Goal: Register for event/course: Register for event/course

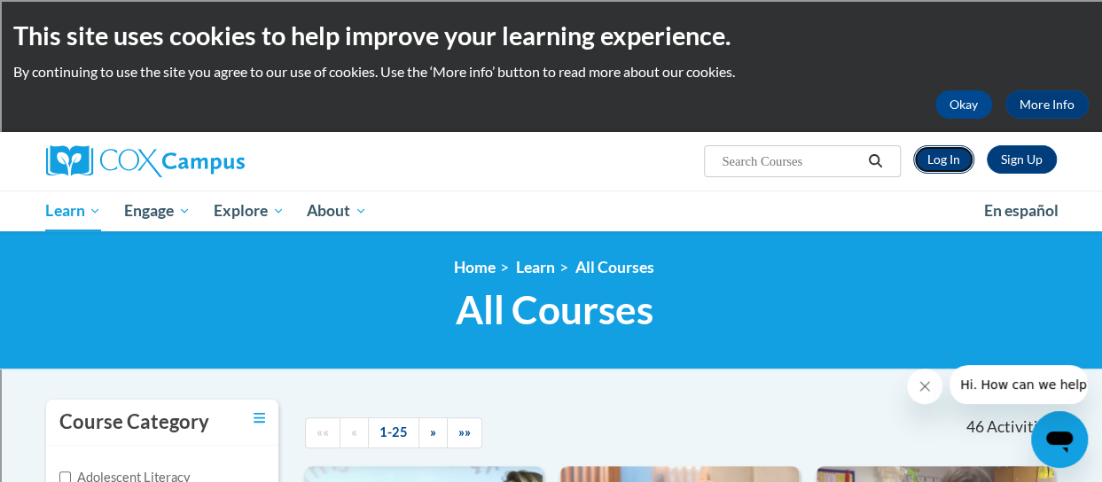
click at [955, 152] on link "Log In" at bounding box center [943, 159] width 61 height 28
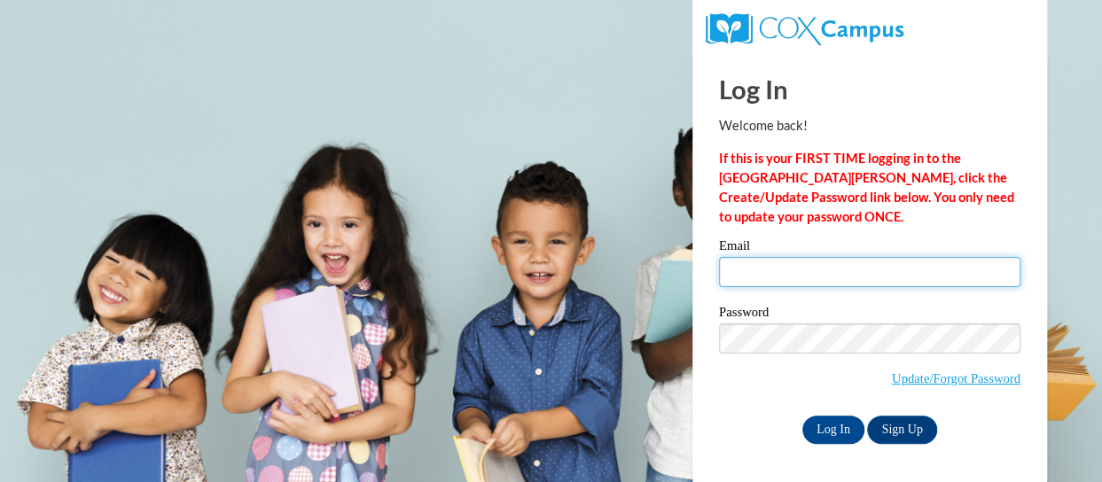
click at [881, 274] on input "Email" at bounding box center [870, 272] width 302 height 30
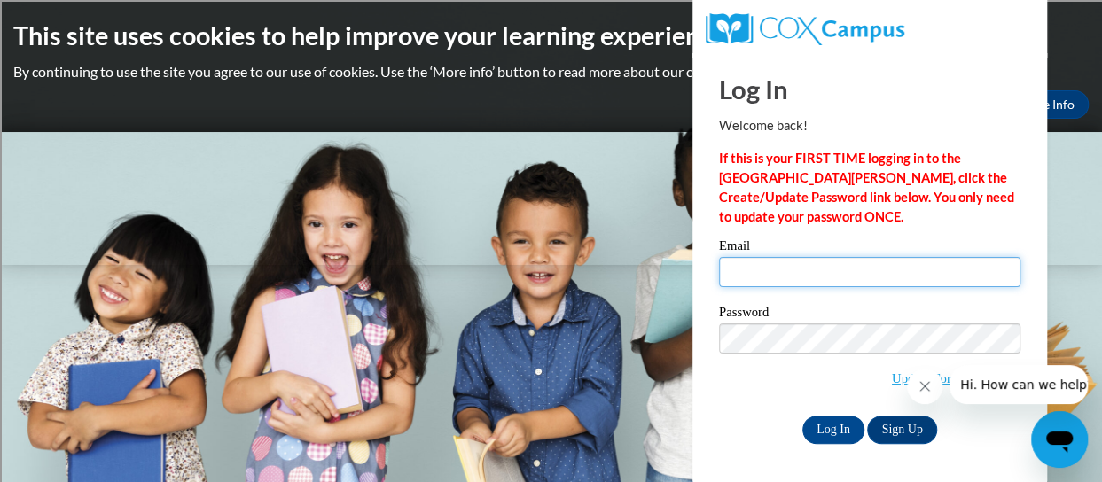
click at [857, 276] on input "Email" at bounding box center [870, 272] width 302 height 30
type input "[PERSON_NAME][EMAIL_ADDRESS][PERSON_NAME][DOMAIN_NAME]"
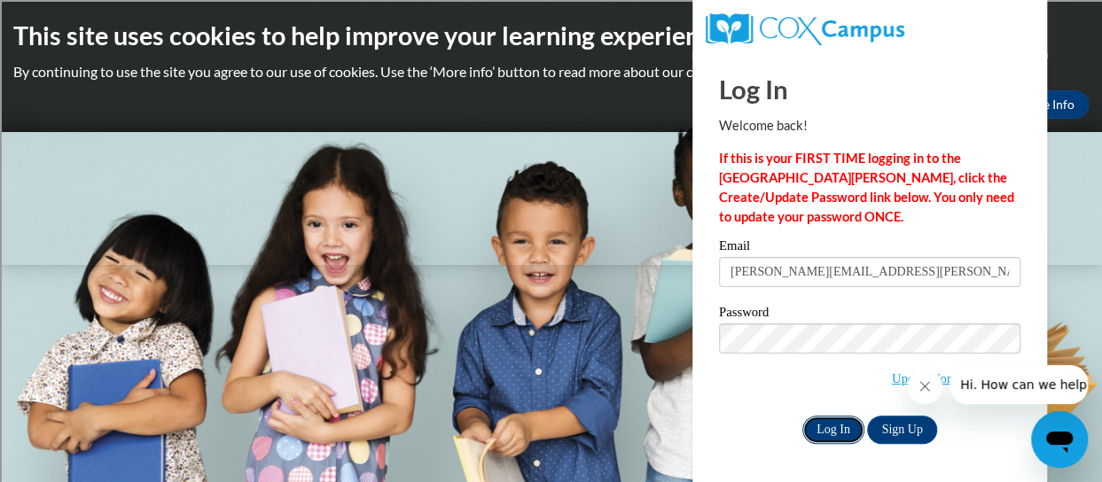
click at [848, 427] on input "Log In" at bounding box center [834, 430] width 62 height 28
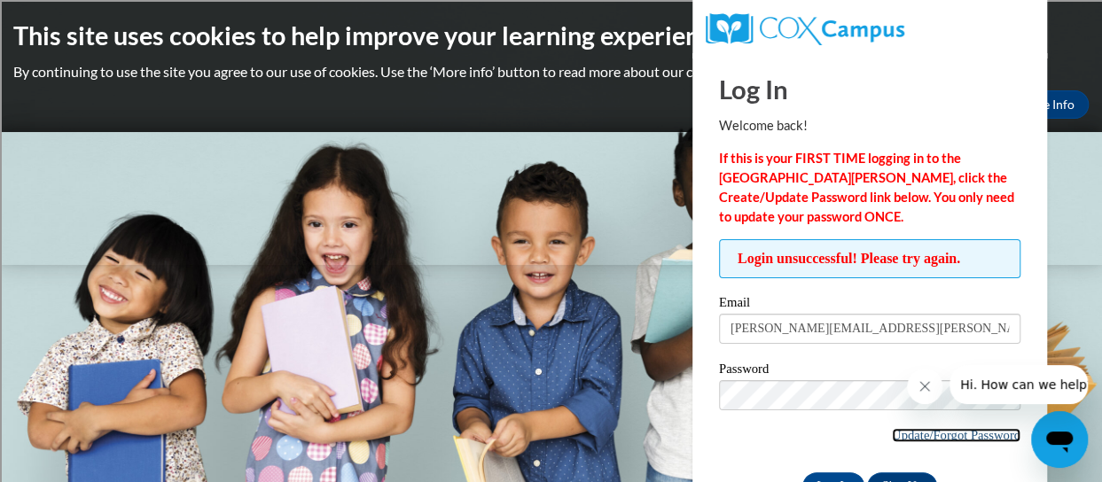
click at [916, 432] on link "Update/Forgot Password" at bounding box center [956, 435] width 129 height 14
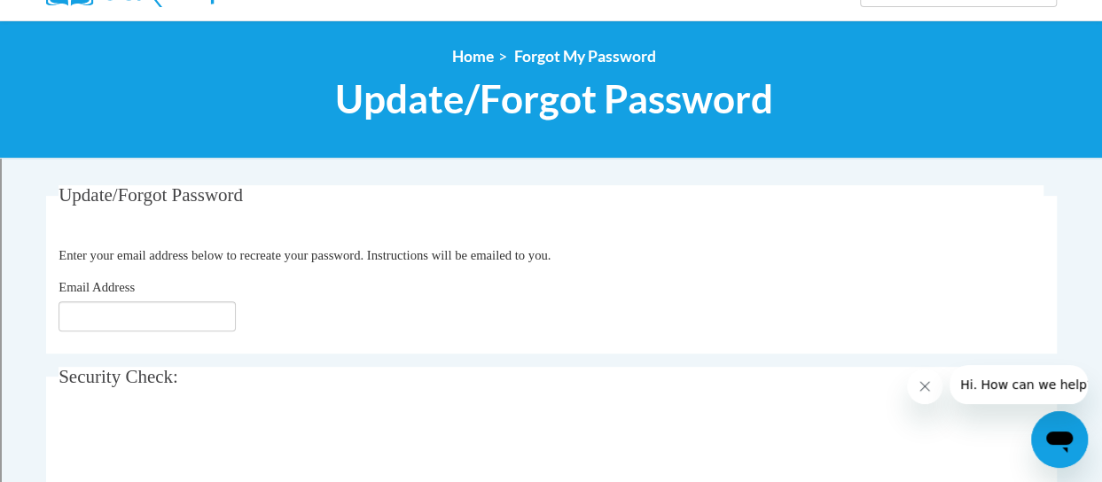
scroll to position [177, 0]
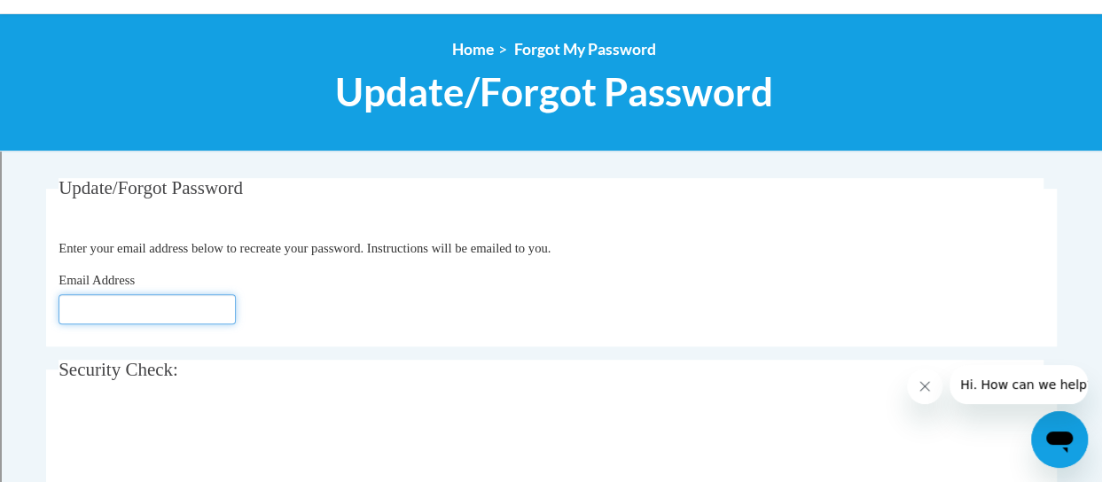
click at [208, 305] on input "Email Address" at bounding box center [147, 309] width 177 height 30
type input "betsy.wolfe@rusd.org"
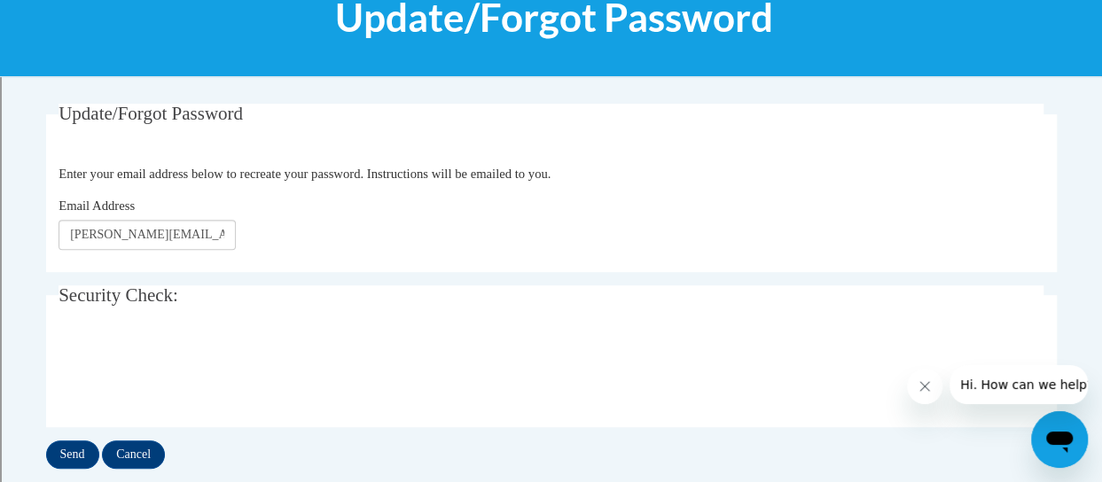
scroll to position [443, 0]
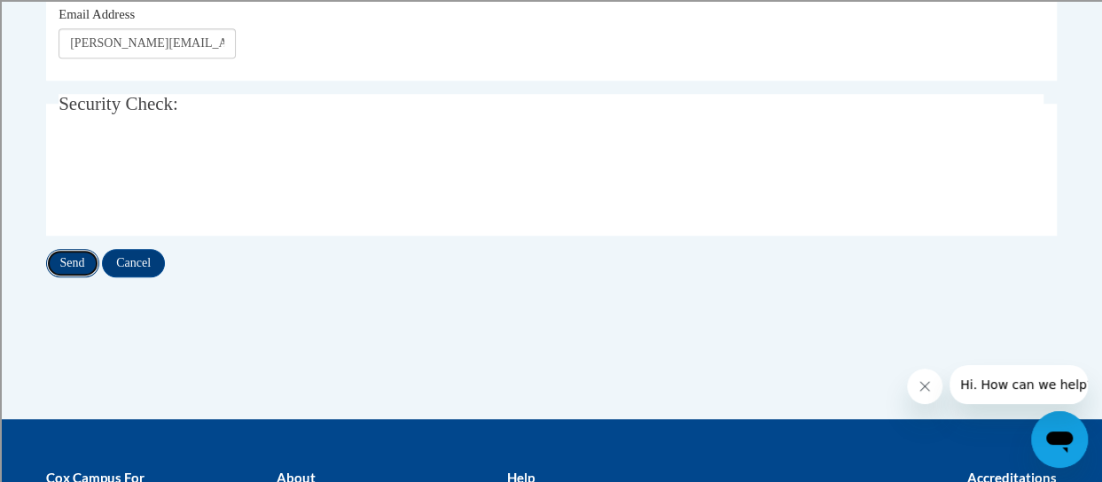
click at [83, 266] on input "Send" at bounding box center [72, 263] width 53 height 28
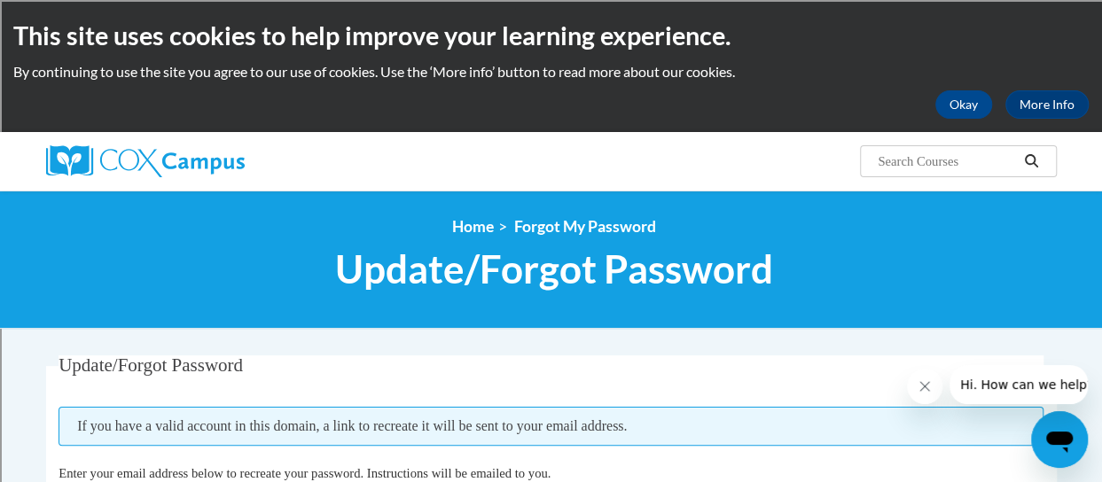
scroll to position [266, 0]
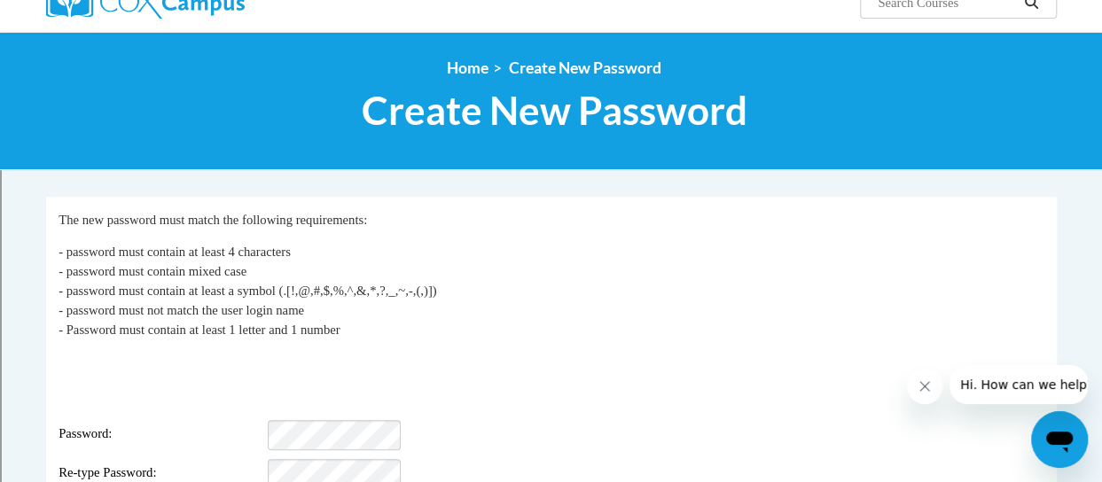
scroll to position [266, 0]
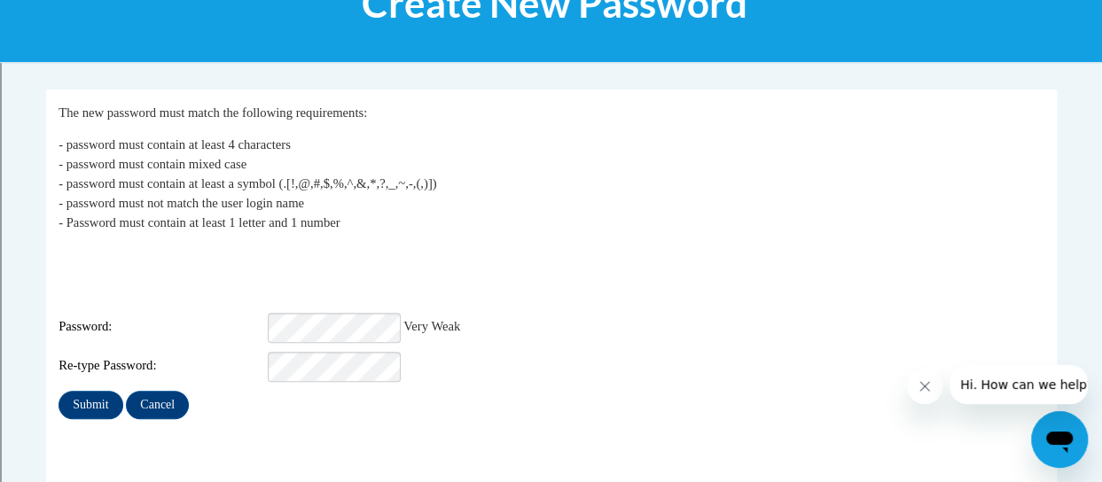
click at [560, 260] on div "Login: betsy.wolfe@rusd.org Password: Very Weak Re-type Password:" at bounding box center [551, 314] width 985 height 137
click at [225, 313] on div "Password: Very Weak" at bounding box center [551, 328] width 985 height 30
click at [302, 409] on fieldset "My Password The new password must match the following requirements: - password …" at bounding box center [551, 299] width 1011 height 418
click at [89, 391] on input "Submit" at bounding box center [91, 405] width 64 height 28
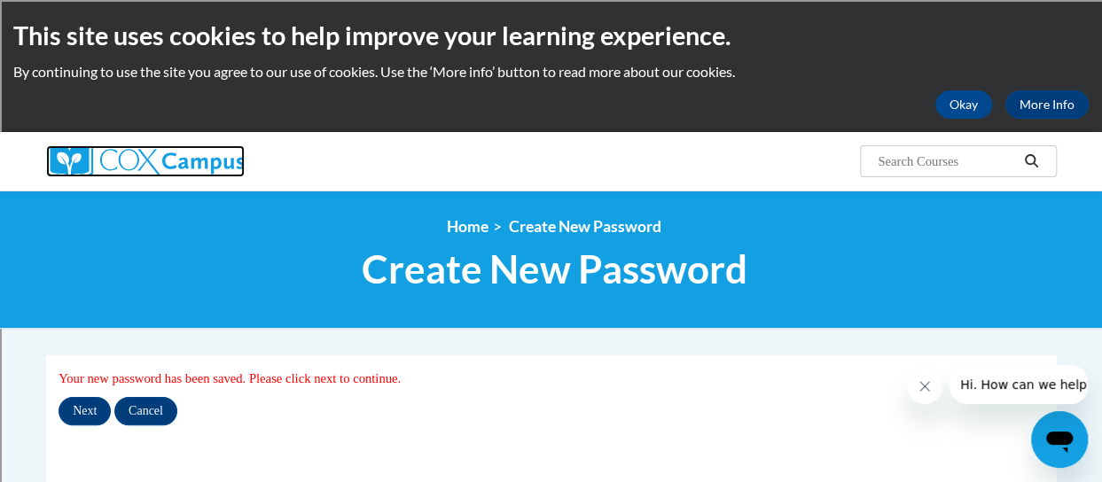
click at [126, 157] on img at bounding box center [145, 161] width 199 height 32
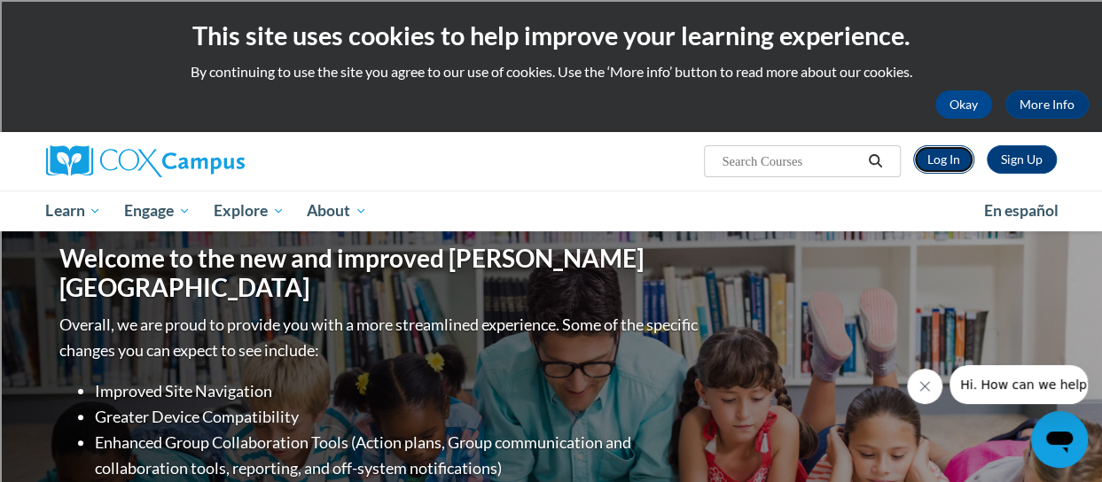
click at [951, 169] on link "Log In" at bounding box center [943, 159] width 61 height 28
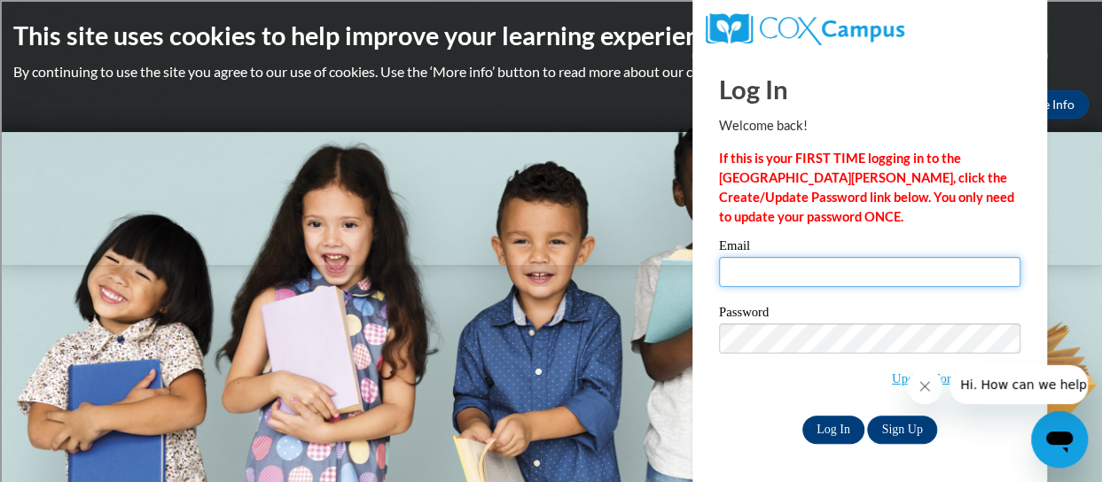
type input "[PERSON_NAME][EMAIL_ADDRESS][PERSON_NAME][DOMAIN_NAME]"
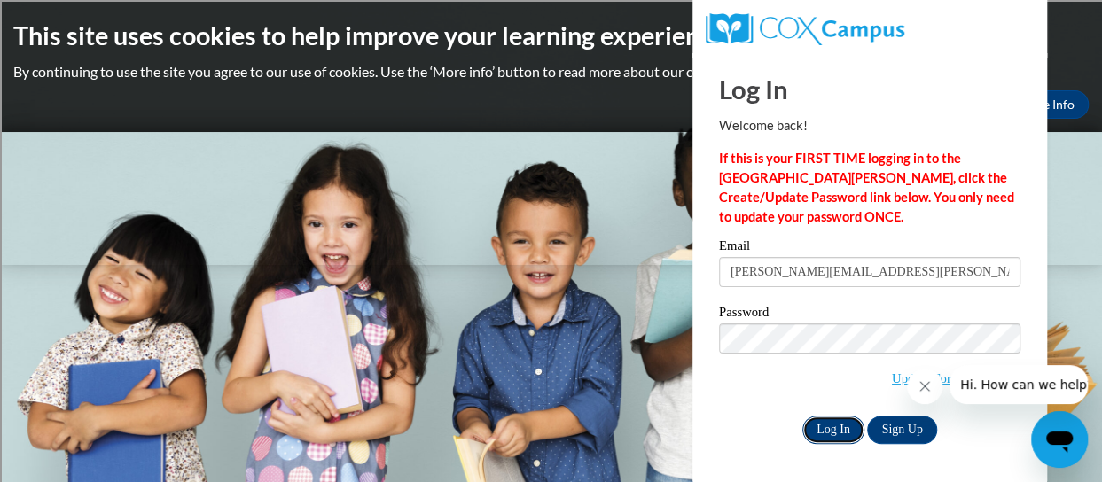
click at [834, 428] on input "Log In" at bounding box center [834, 430] width 62 height 28
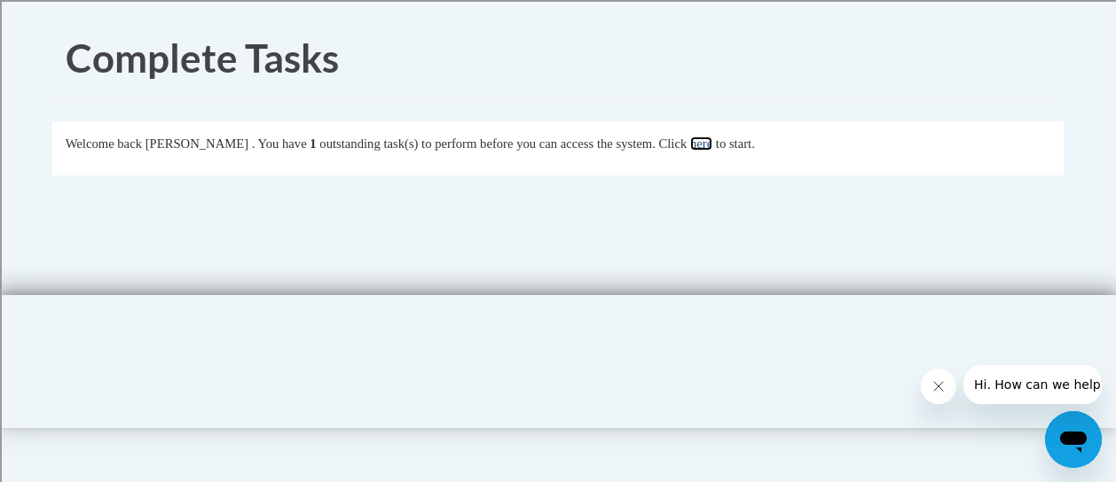
click at [712, 145] on link "here" at bounding box center [701, 144] width 22 height 14
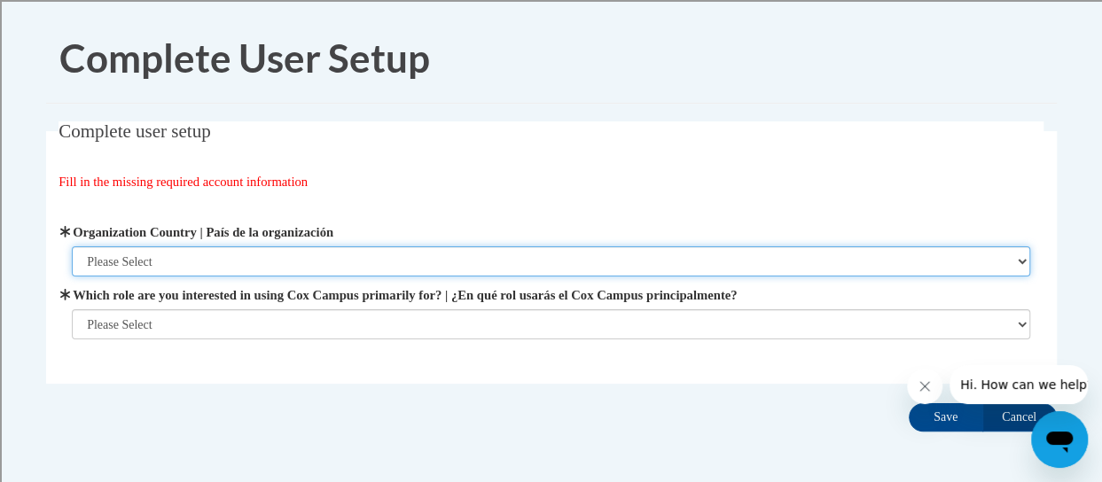
click at [390, 262] on select "Please Select [GEOGRAPHIC_DATA] | [GEOGRAPHIC_DATA] Outside of [GEOGRAPHIC_DATA…" at bounding box center [551, 262] width 959 height 30
select select "ad49bcad-a171-4b2e-b99c-48b446064914"
click at [72, 247] on select "Please Select [GEOGRAPHIC_DATA] | [GEOGRAPHIC_DATA] Outside of [GEOGRAPHIC_DATA…" at bounding box center [551, 262] width 959 height 30
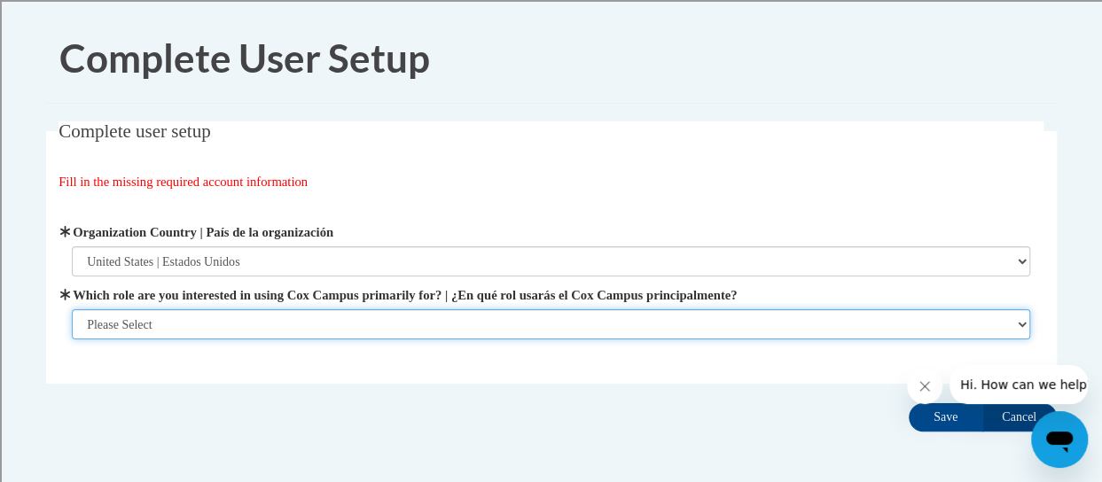
click at [385, 321] on select "Please Select College/University | Colegio/Universidad Community/Nonprofit Part…" at bounding box center [551, 324] width 959 height 30
select select "fbf2d438-af2f-41f8-98f1-81c410e29de3"
click at [72, 340] on select "Please Select College/University | Colegio/Universidad Community/Nonprofit Part…" at bounding box center [551, 324] width 959 height 30
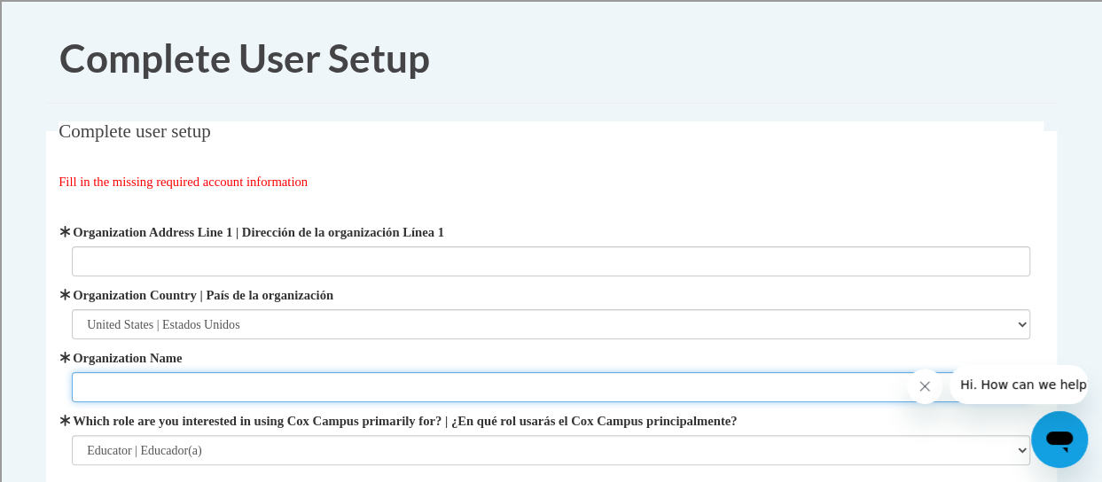
click at [460, 384] on input "Organization Name" at bounding box center [551, 387] width 959 height 30
type input "Racine Unified School District"
type input "3156 Linden Lane"
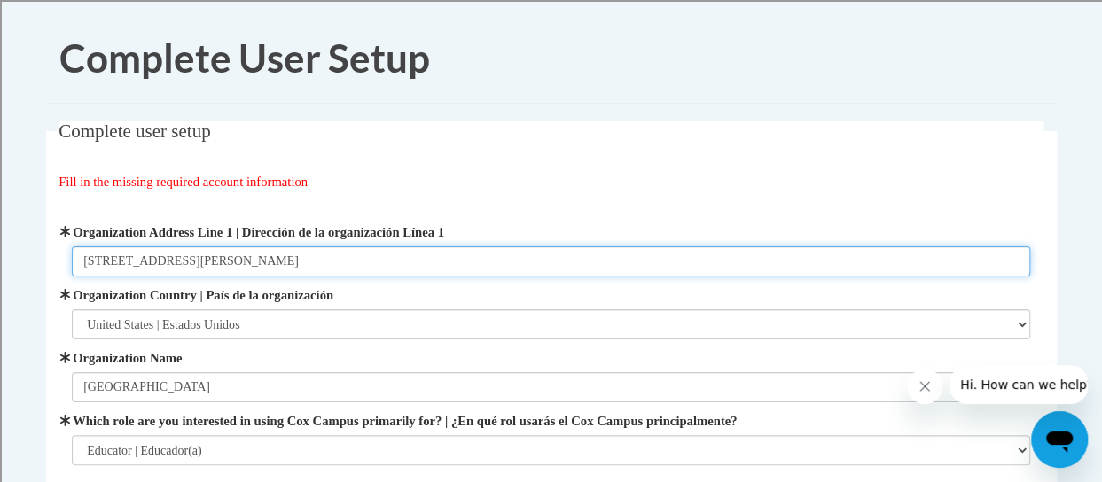
click at [420, 258] on input "3156 Linden Lane" at bounding box center [551, 262] width 959 height 30
drag, startPoint x: 420, startPoint y: 258, endPoint x: 25, endPoint y: 242, distance: 395.8
click at [25, 242] on body "Complete User Setup Complete user setup Fill in the missing required account in…" at bounding box center [551, 411] width 1102 height 822
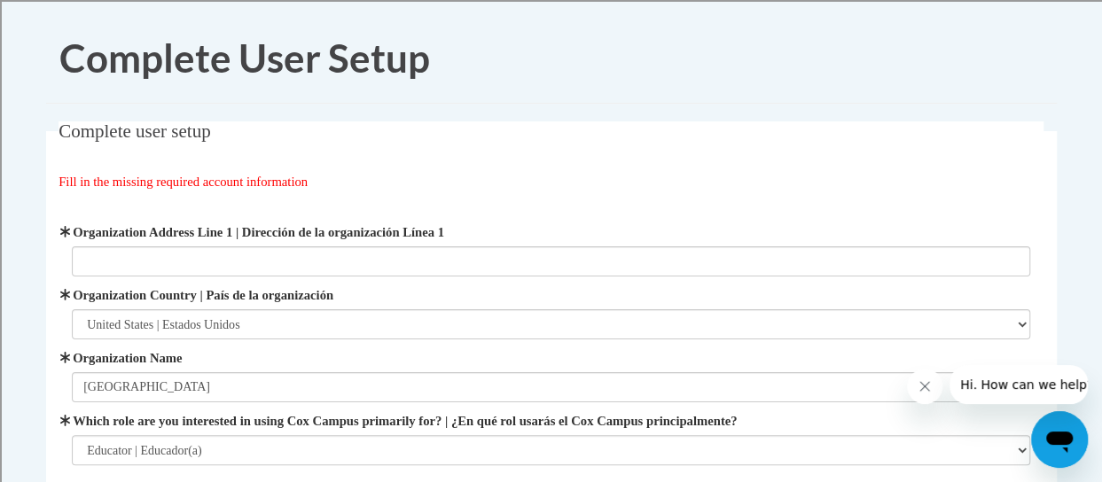
click at [696, 166] on fieldset "Complete user setup Fill in the missing required account information User Profi…" at bounding box center [551, 315] width 1011 height 388
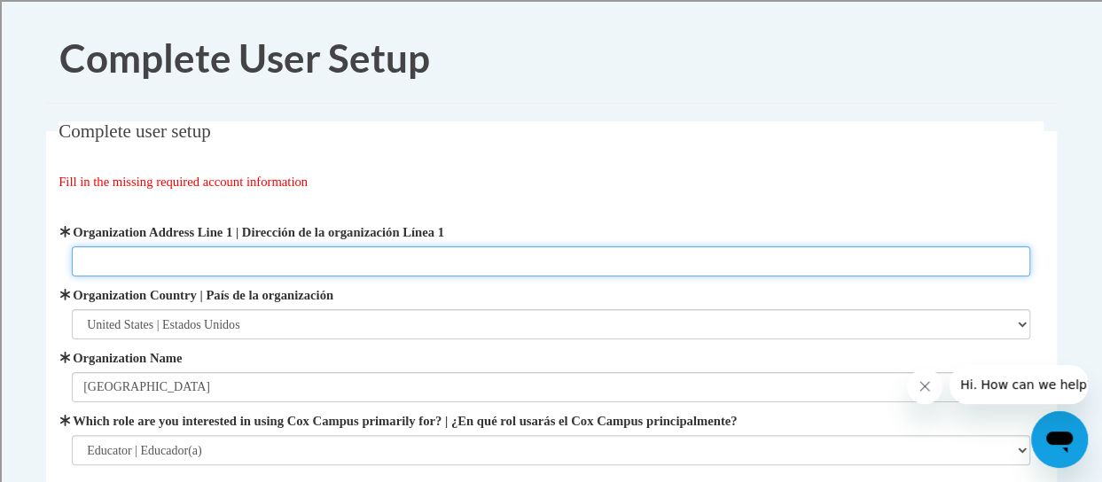
click at [196, 262] on input "Organization Address Line 1 | Dirección de la organización Línea 1" at bounding box center [551, 262] width 959 height 30
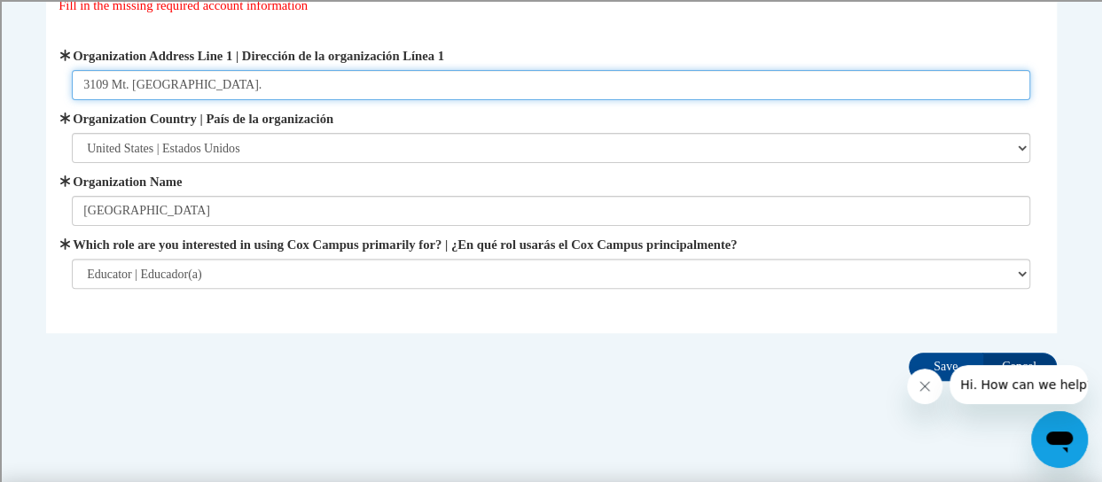
scroll to position [177, 0]
type input "3109 Mt. Pleasant St."
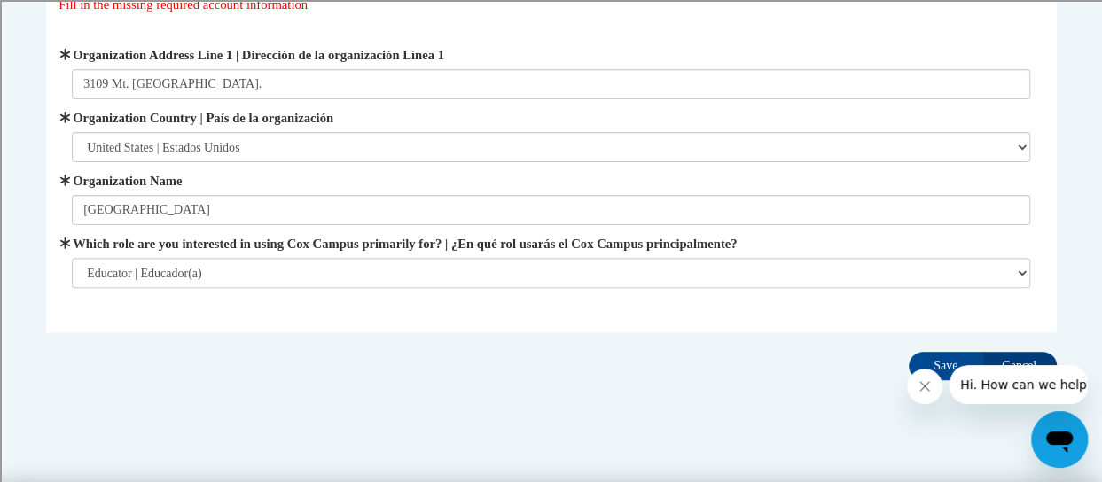
click at [935, 365] on div at bounding box center [997, 384] width 181 height 39
click at [925, 389] on icon "Close message from company" at bounding box center [925, 387] width 14 height 14
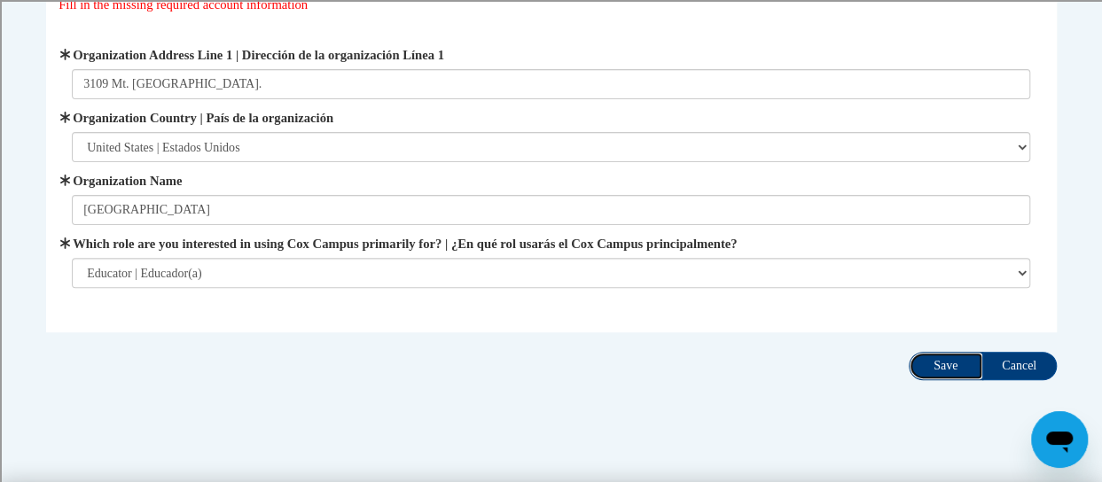
click at [943, 371] on input "Save" at bounding box center [946, 366] width 74 height 28
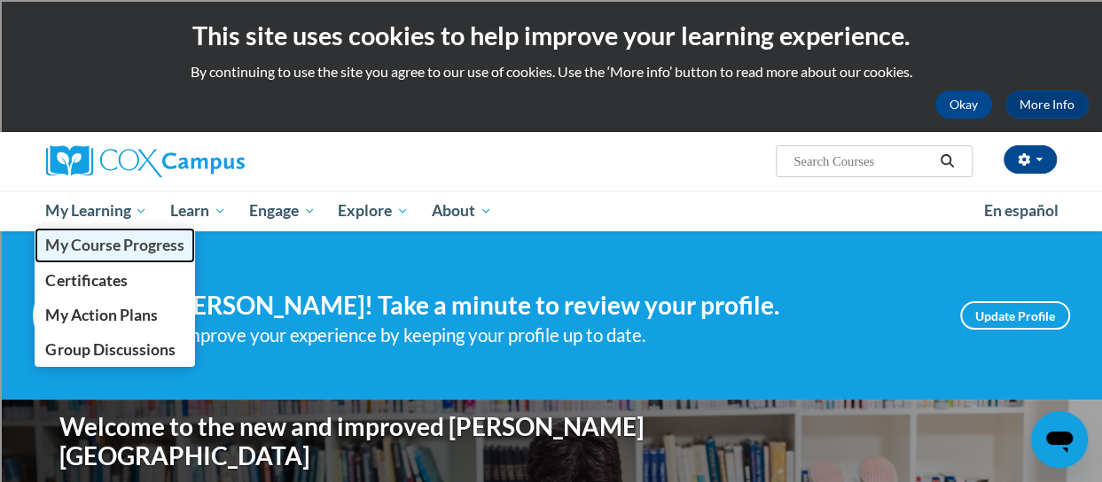
click at [117, 246] on span "My Course Progress" at bounding box center [114, 245] width 138 height 19
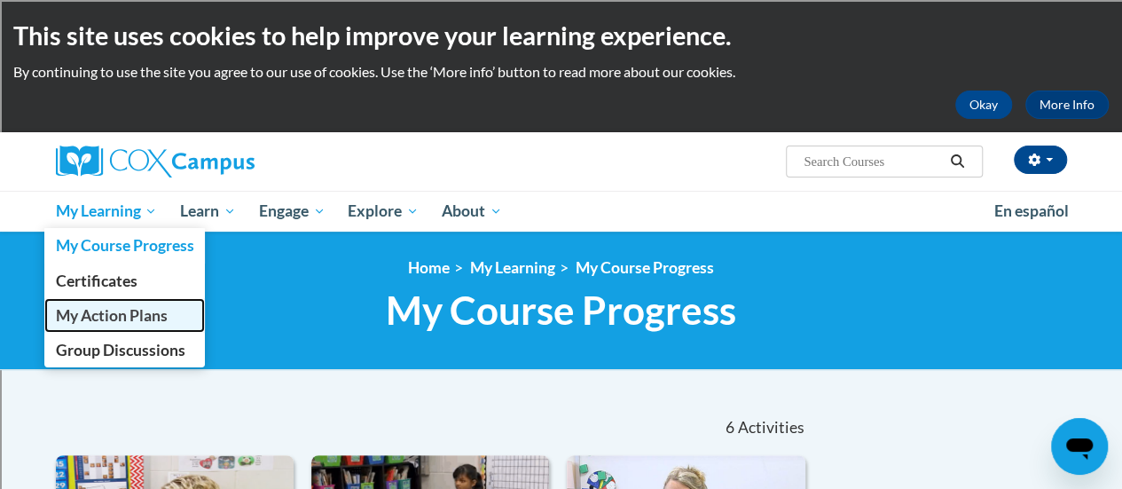
click at [102, 311] on span "My Action Plans" at bounding box center [111, 315] width 112 height 19
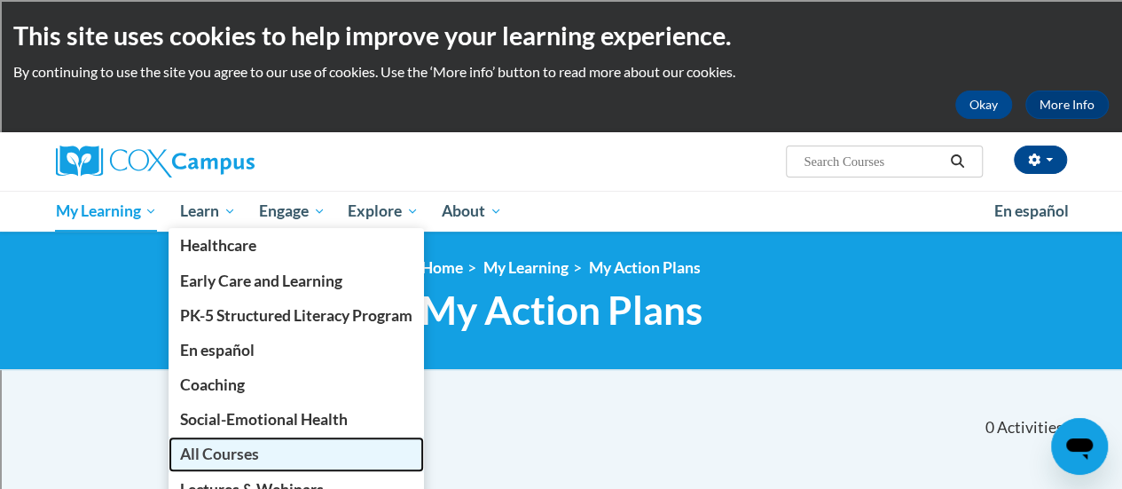
click at [254, 453] on span "All Courses" at bounding box center [219, 453] width 79 height 19
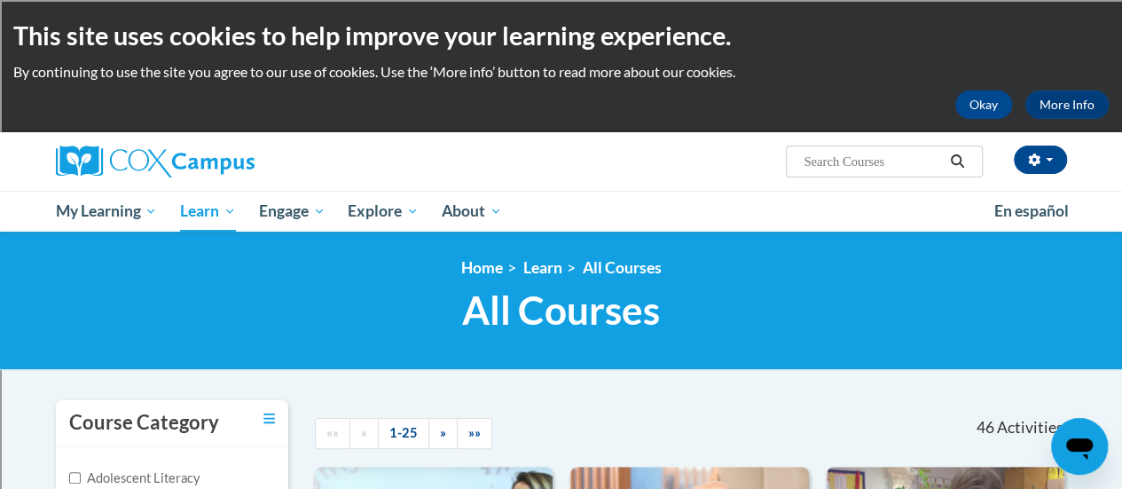
click at [860, 157] on input "Search..." at bounding box center [873, 161] width 142 height 21
type input "reading comprehension"
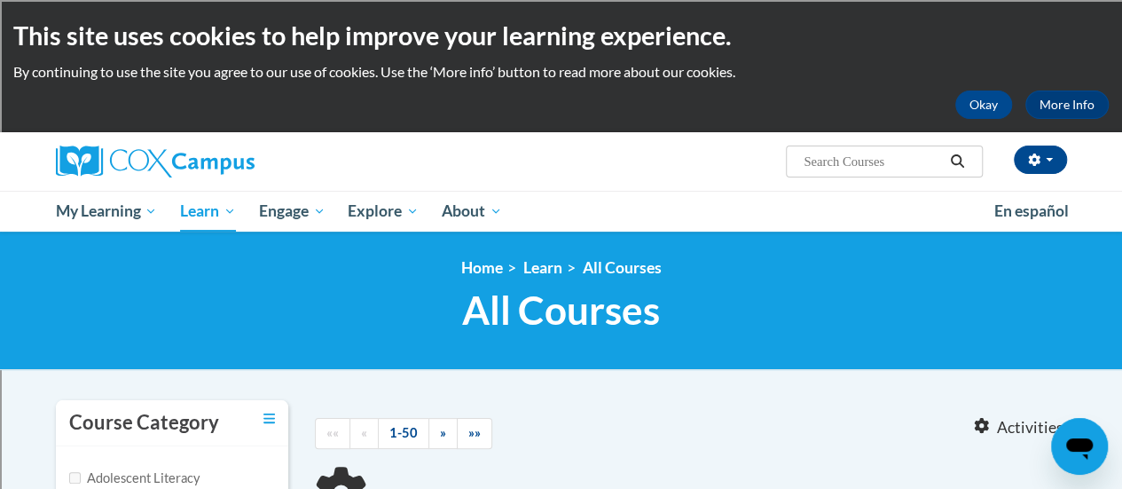
type input "reading comprehension"
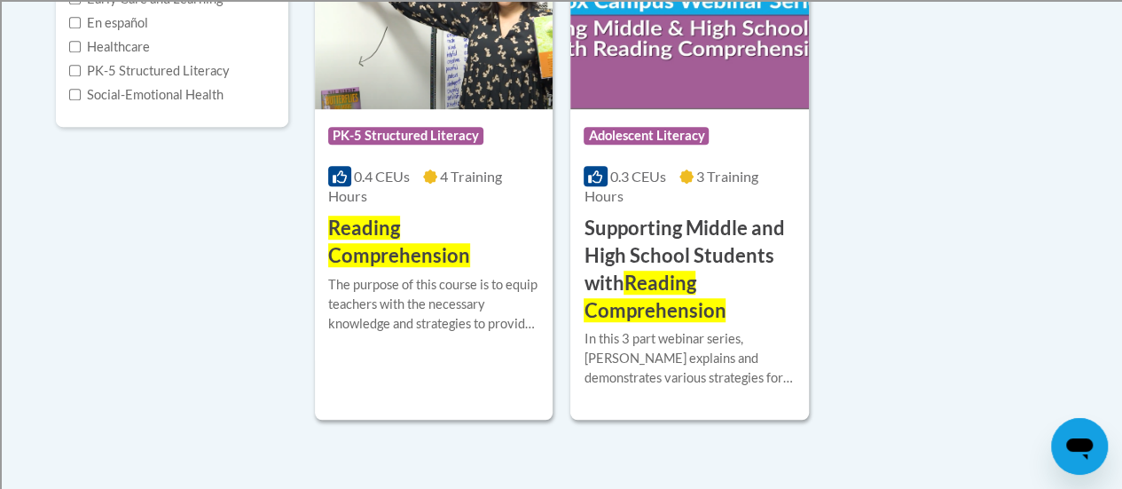
scroll to position [621, 0]
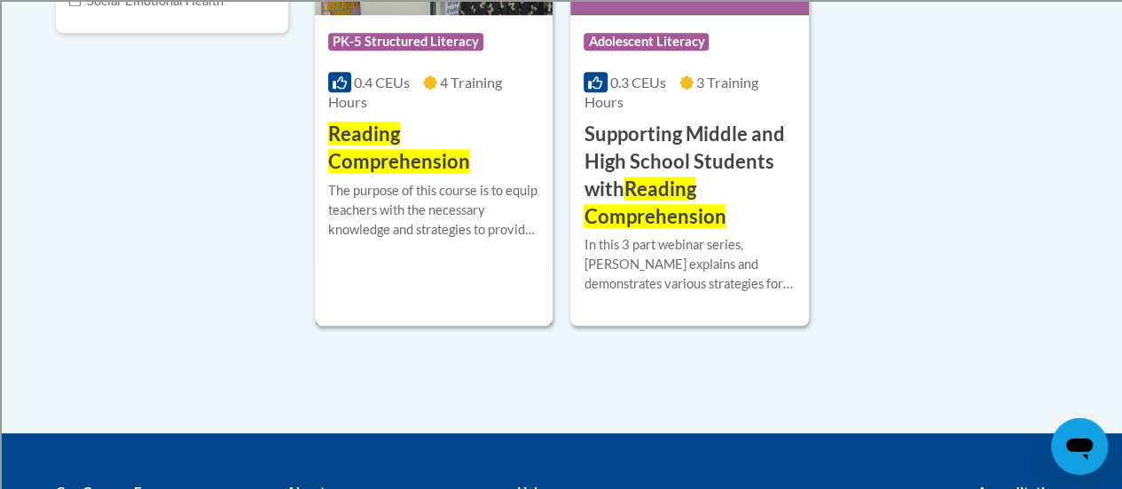
click at [442, 122] on h3 "Reading Comprehension" at bounding box center [433, 148] width 211 height 55
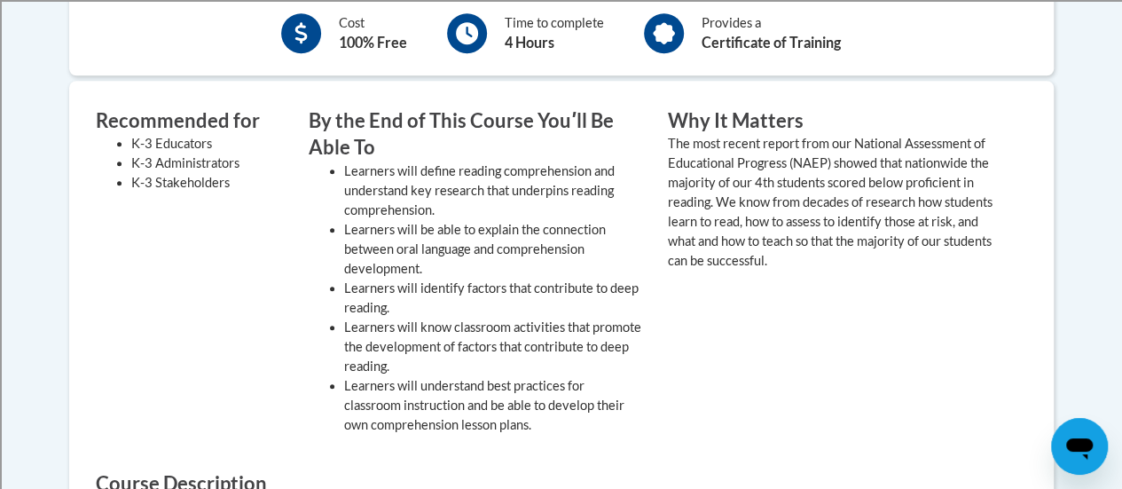
scroll to position [355, 0]
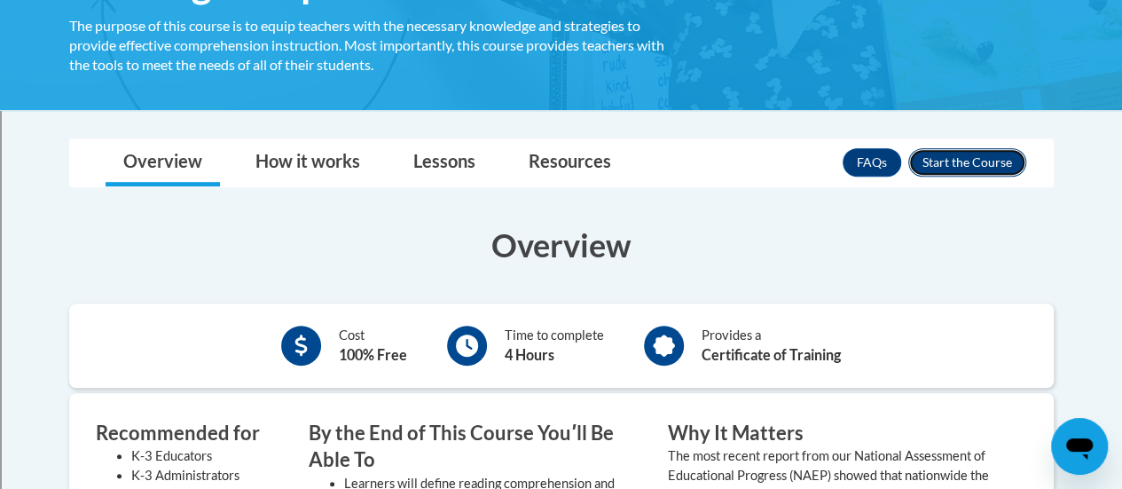
click at [963, 167] on button "Enroll" at bounding box center [967, 162] width 118 height 28
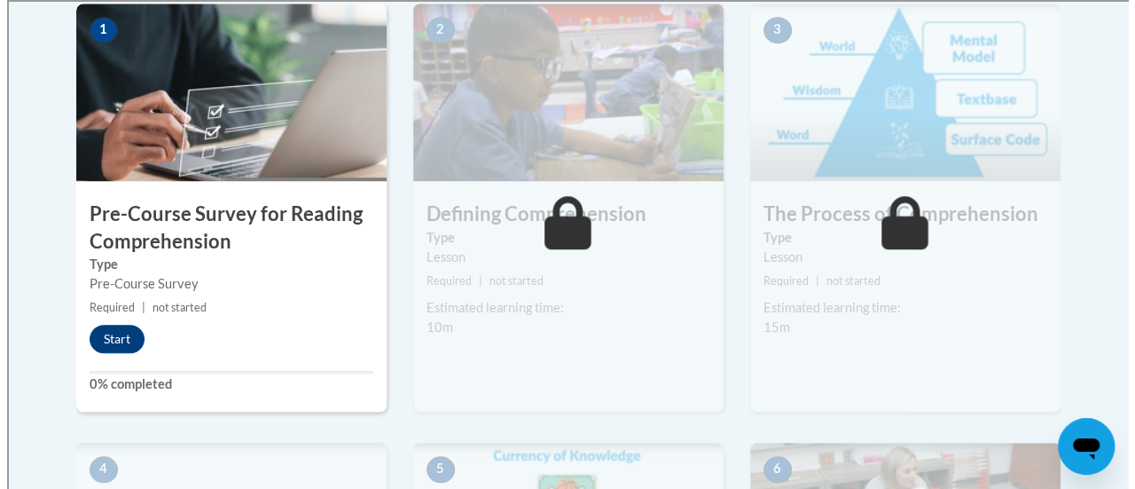
scroll to position [621, 0]
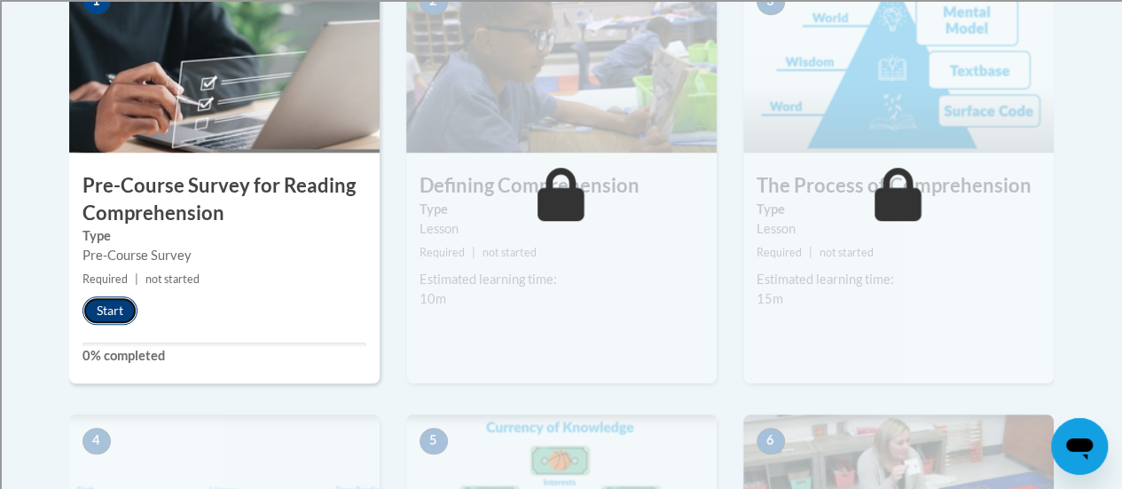
click at [115, 310] on button "Start" at bounding box center [109, 310] width 55 height 28
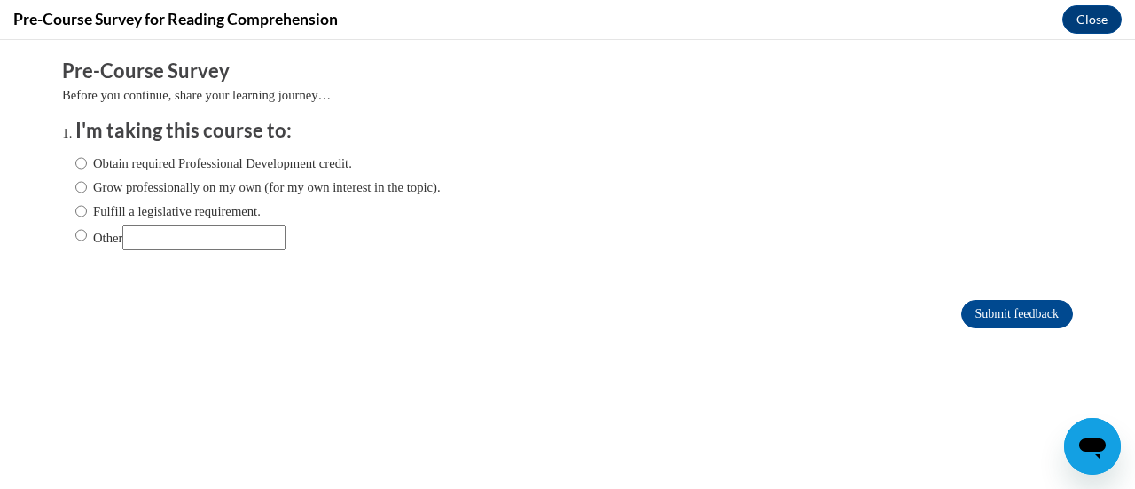
scroll to position [0, 0]
click at [190, 212] on label "Fulfill a legislative requirement." at bounding box center [167, 211] width 185 height 20
click at [87, 212] on input "Fulfill a legislative requirement." at bounding box center [81, 211] width 12 height 20
radio input "true"
click at [1026, 309] on input "Submit feedback" at bounding box center [1017, 314] width 112 height 28
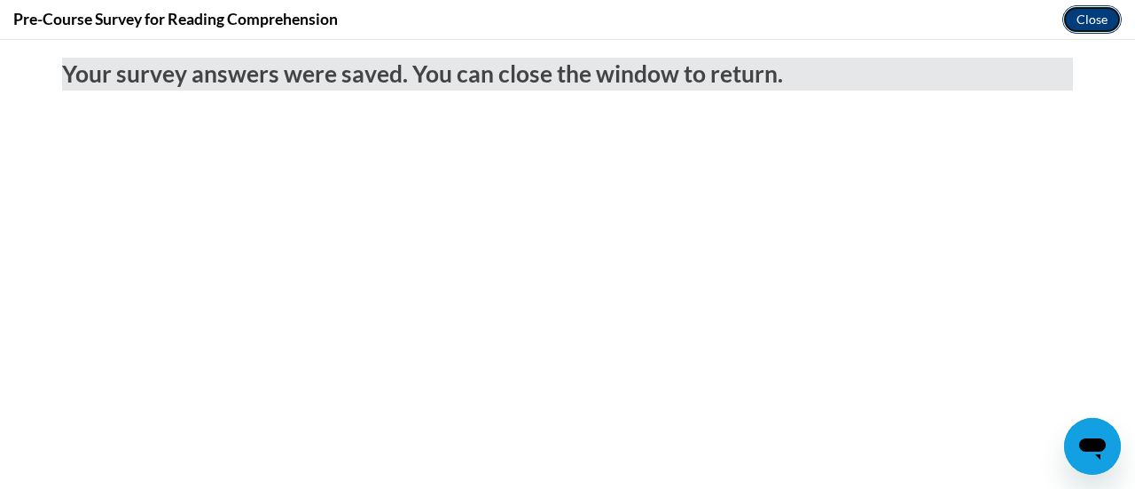
click at [1081, 22] on button "Close" at bounding box center [1091, 19] width 59 height 28
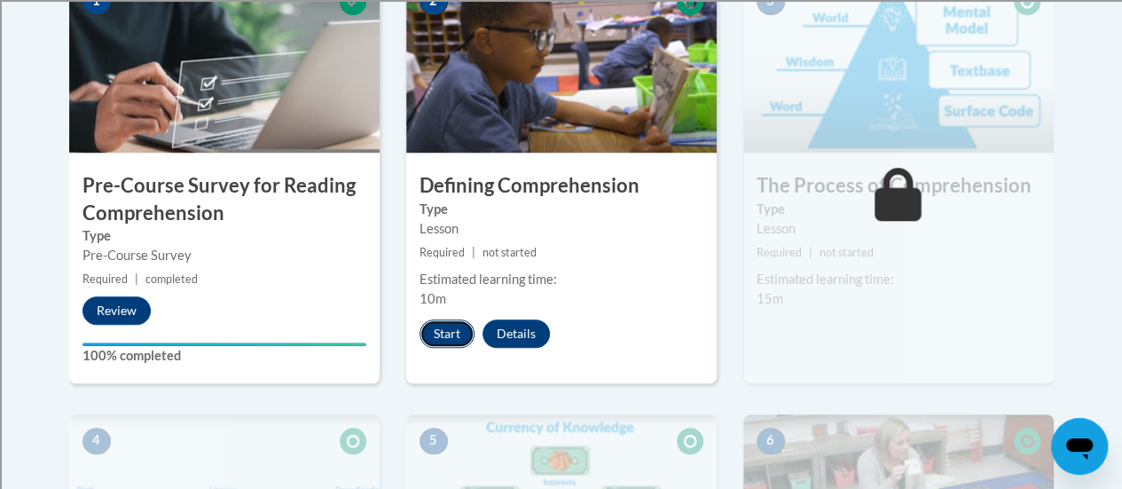
click at [443, 327] on button "Start" at bounding box center [446, 333] width 55 height 28
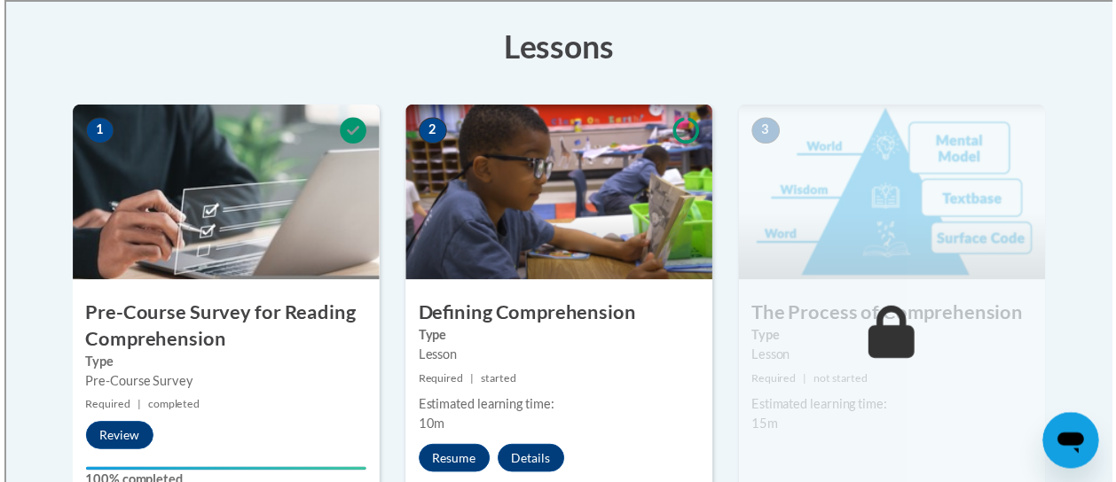
scroll to position [621, 0]
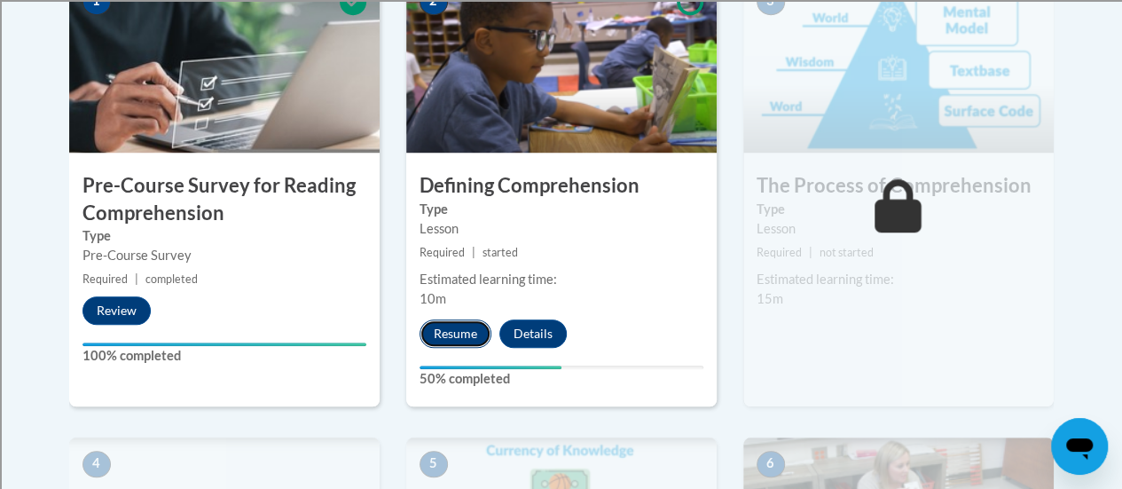
click at [434, 333] on button "Resume" at bounding box center [455, 333] width 72 height 28
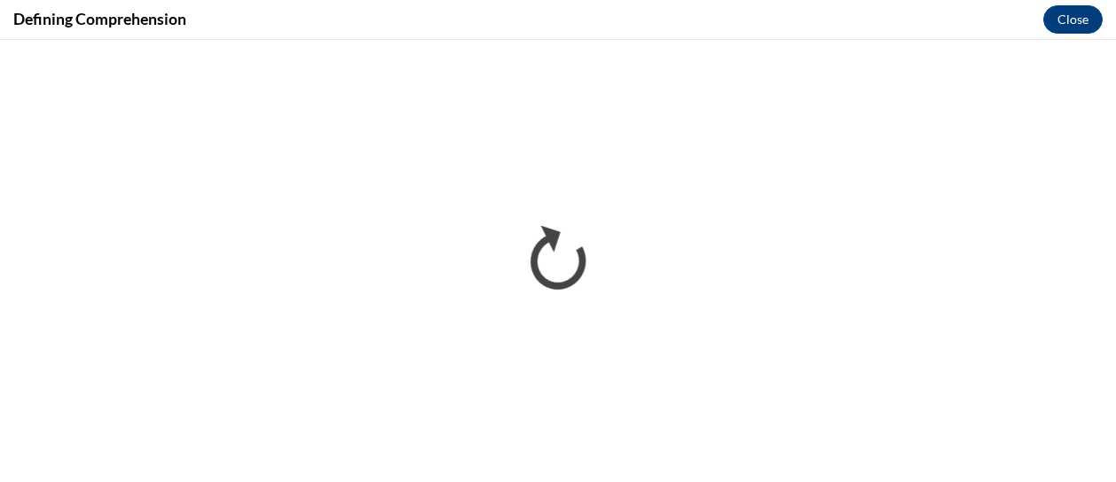
scroll to position [0, 0]
click at [1082, 17] on button "Close" at bounding box center [1072, 19] width 59 height 28
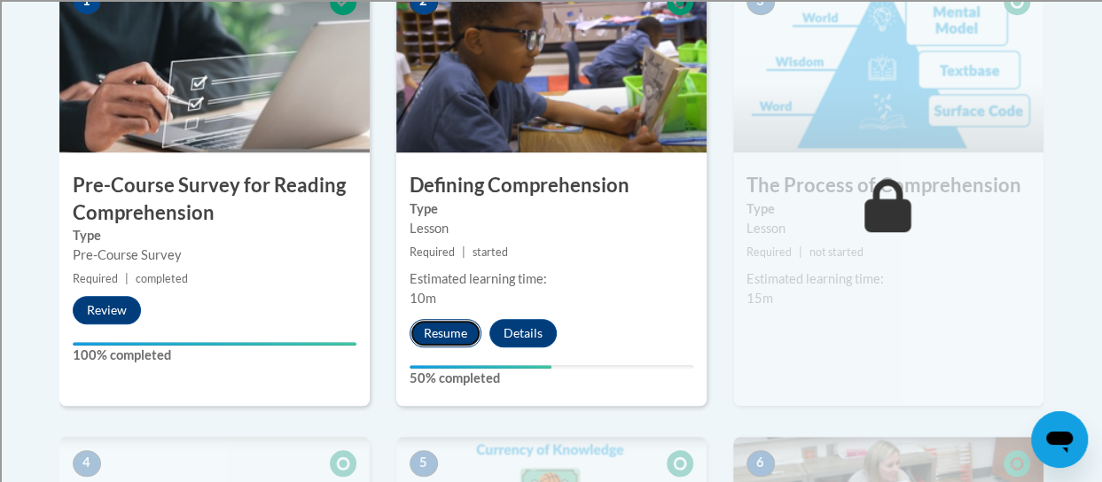
click at [445, 335] on button "Resume" at bounding box center [446, 333] width 72 height 28
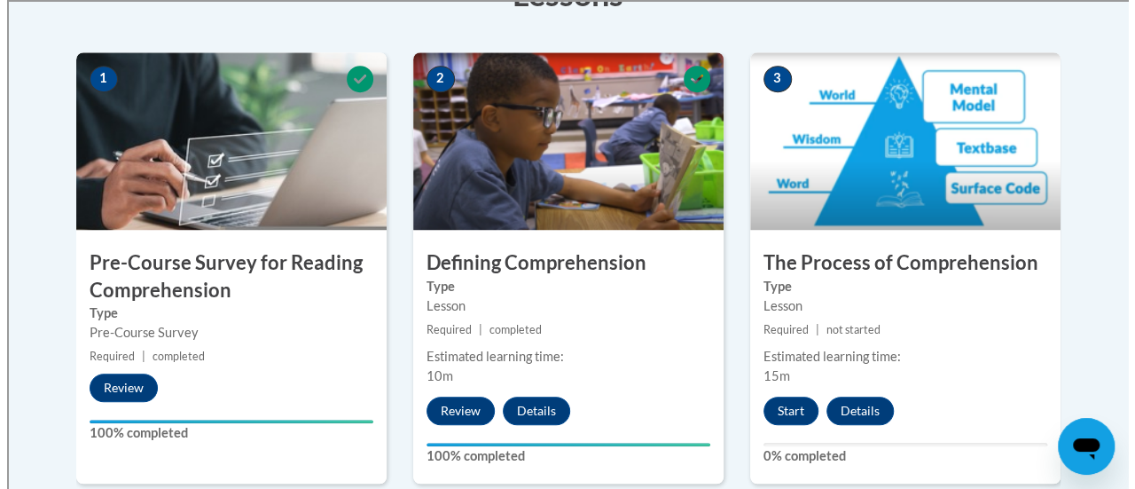
scroll to position [532, 0]
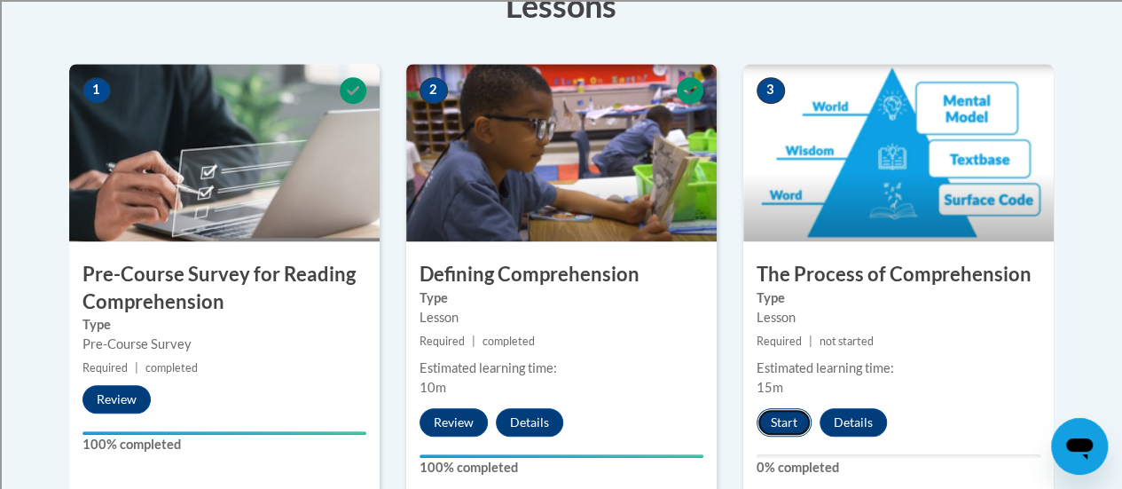
click at [790, 423] on button "Start" at bounding box center [783, 422] width 55 height 28
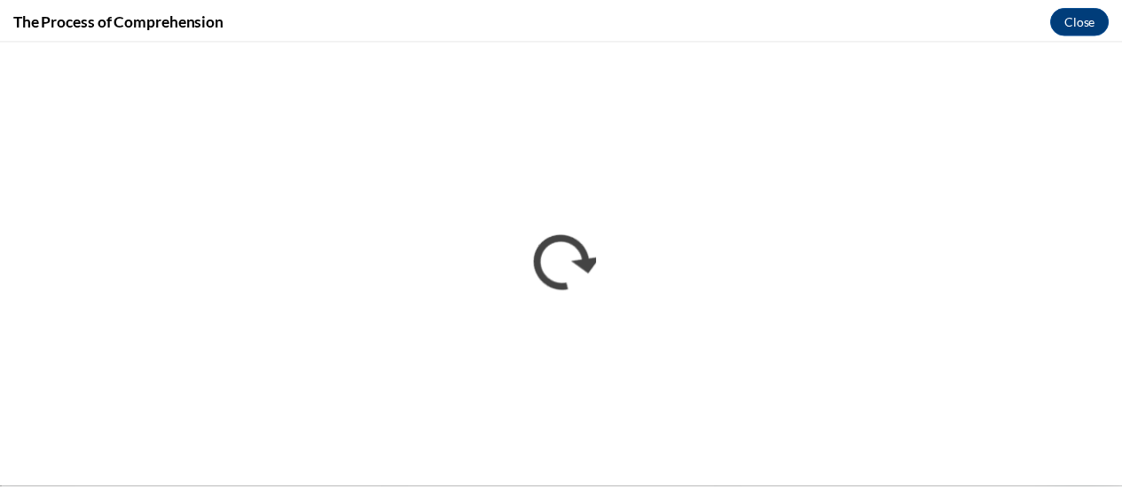
scroll to position [0, 0]
